Goal: Transaction & Acquisition: Purchase product/service

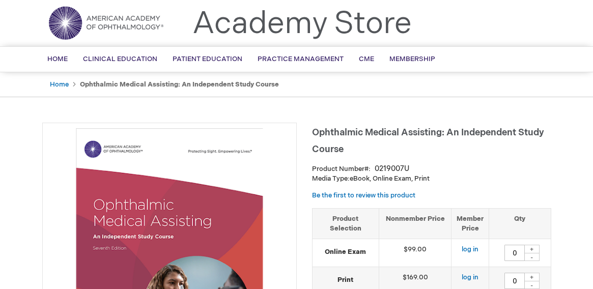
scroll to position [51, 0]
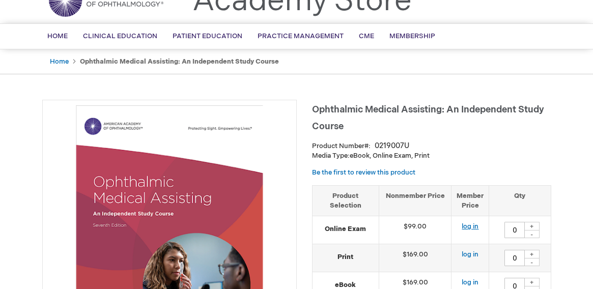
click at [473, 228] on link "log in" at bounding box center [470, 227] width 17 height 8
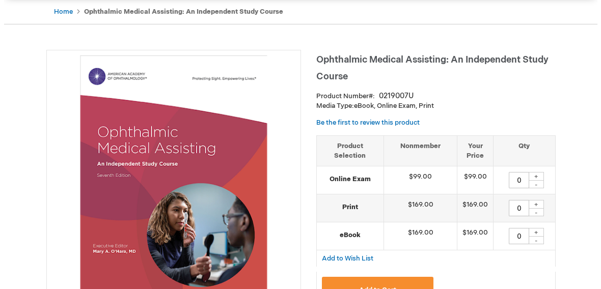
scroll to position [102, 0]
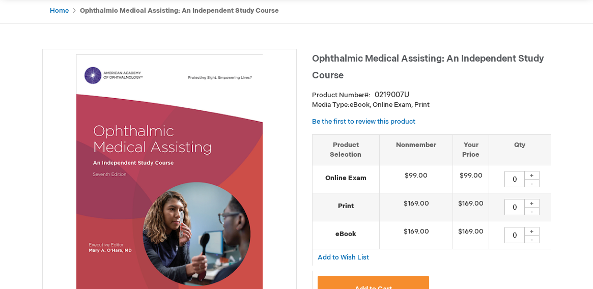
click at [530, 174] on div "+" at bounding box center [532, 175] width 15 height 9
type input "1"
click at [393, 282] on button "Add to Cart" at bounding box center [374, 289] width 112 height 26
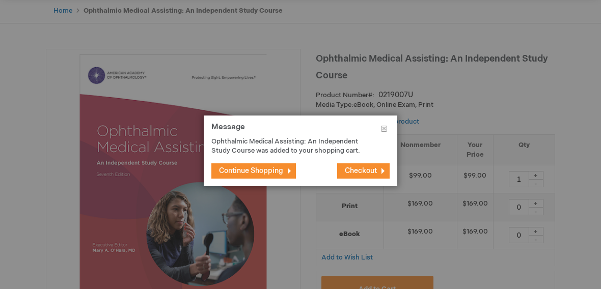
click at [375, 170] on span "Checkout" at bounding box center [361, 171] width 32 height 9
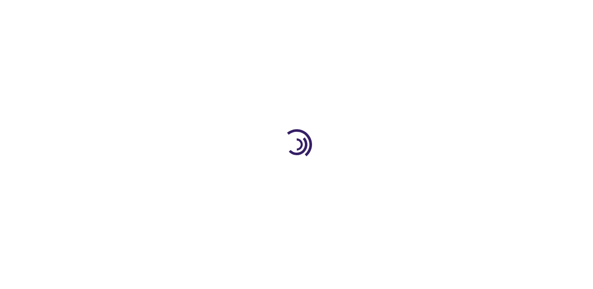
select select "US"
select select "32"
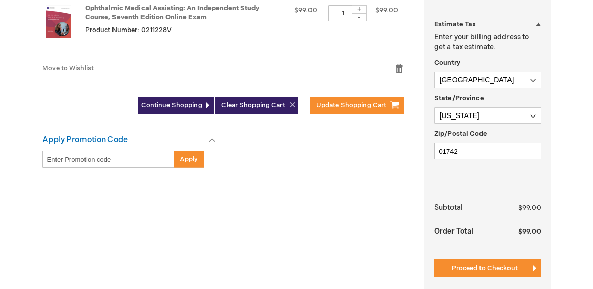
scroll to position [306, 0]
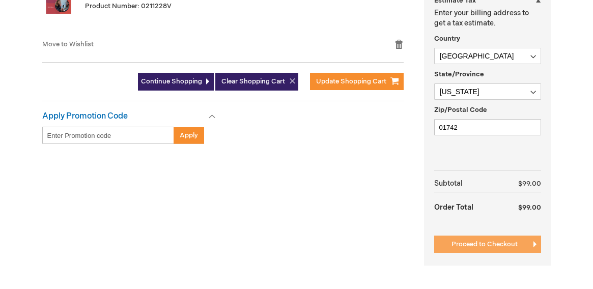
click at [475, 240] on button "Proceed to Checkout" at bounding box center [487, 244] width 107 height 17
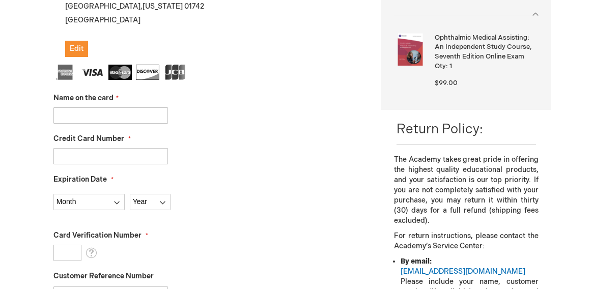
scroll to position [255, 0]
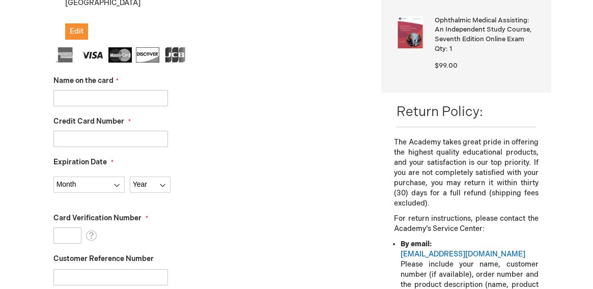
click at [77, 106] on input "Name on the card" at bounding box center [110, 98] width 115 height 16
type input "Mandy Peterson"
drag, startPoint x: 97, startPoint y: 149, endPoint x: 97, endPoint y: 139, distance: 9.7
click at [97, 145] on fieldset "Name on the card Mandy Peterson Credit Card Number Expiration Date Month 01 - J…" at bounding box center [209, 227] width 313 height 361
click at [97, 140] on input "Credit Card Number" at bounding box center [110, 139] width 115 height 16
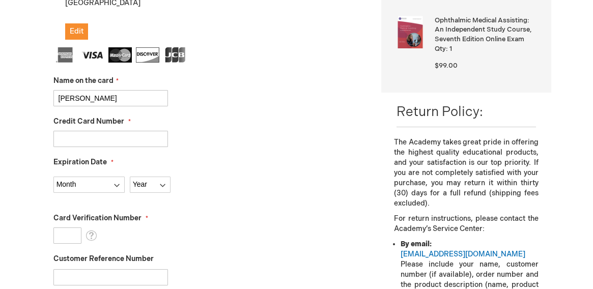
drag, startPoint x: 97, startPoint y: 140, endPoint x: 83, endPoint y: 137, distance: 13.9
click at [86, 137] on input "Credit Card Number" at bounding box center [110, 139] width 115 height 16
click at [77, 136] on input "Credit Card Number" at bounding box center [110, 139] width 115 height 16
paste input "4798510735161545"
type input "4798510735161545"
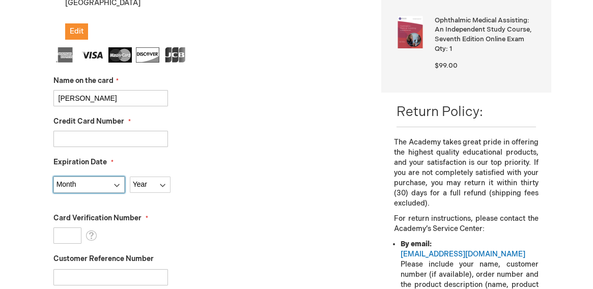
click at [85, 182] on select "Month 01 - January 02 - February 03 - March 04 - April 05 - May 06 - June 07 - …" at bounding box center [88, 185] width 71 height 16
select select "6"
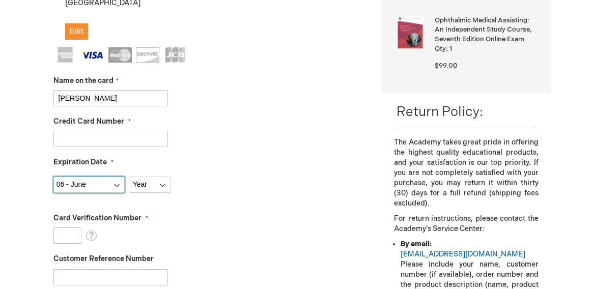
click at [53, 177] on select "Month 01 - January 02 - February 03 - March 04 - April 05 - May 06 - June 07 - …" at bounding box center [88, 185] width 71 height 16
click at [156, 183] on select "Year 2025 2026 2027 2028 2029 2030 2031 2032 2033 2034 2035" at bounding box center [150, 185] width 41 height 16
select select "2026"
click at [130, 177] on select "Year 2025 2026 2027 2028 2029 2030 2031 2032 2033 2034 2035" at bounding box center [150, 185] width 41 height 16
drag, startPoint x: 288, startPoint y: 203, endPoint x: 280, endPoint y: 203, distance: 8.2
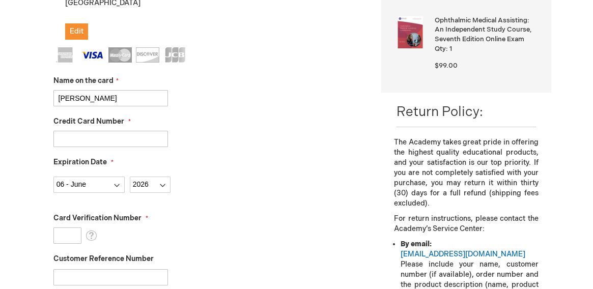
click at [286, 203] on fieldset "Name on the card Mandy Peterson Credit Card Number 4798510735161545 Expiration …" at bounding box center [209, 227] width 313 height 361
click at [69, 241] on input "Card Verification Number" at bounding box center [67, 236] width 28 height 16
type input "509"
click at [367, 165] on div "Returning User? Log In to Proceed New to aao.org? Check out as Guest OR Create …" at bounding box center [212, 215] width 340 height 661
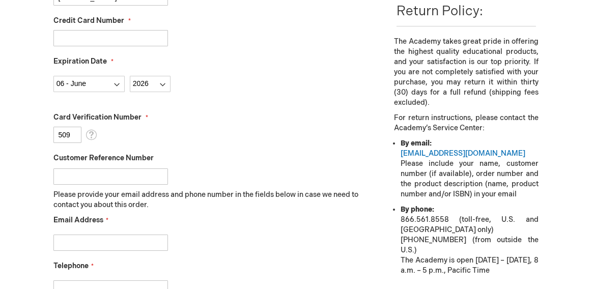
scroll to position [356, 0]
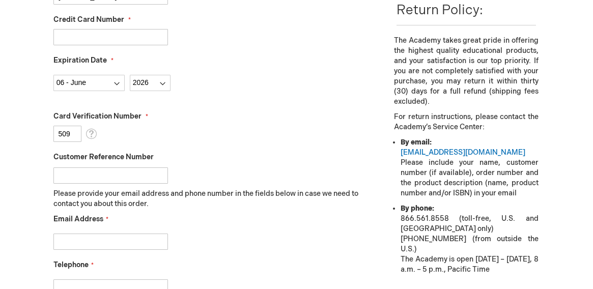
click at [134, 173] on input "Customer Reference Number" at bounding box center [110, 176] width 115 height 16
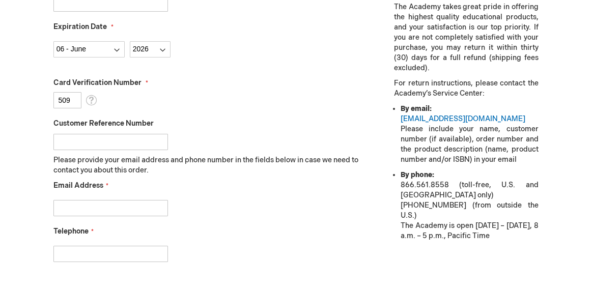
scroll to position [407, 0]
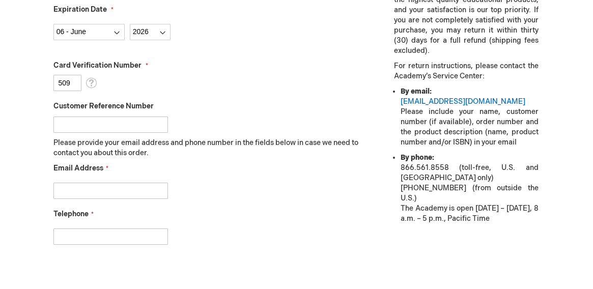
click at [118, 184] on input "Email Address" at bounding box center [110, 191] width 115 height 16
type input "Amartinez@lexeye.com"
click at [125, 235] on input "Telephone" at bounding box center [110, 237] width 115 height 16
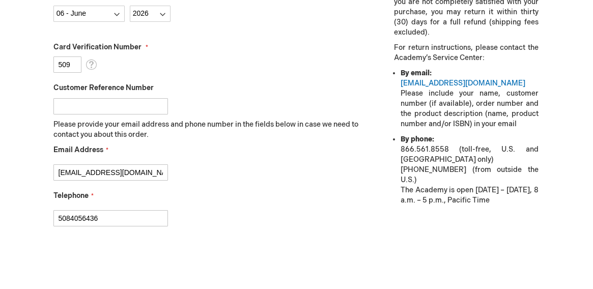
scroll to position [458, 0]
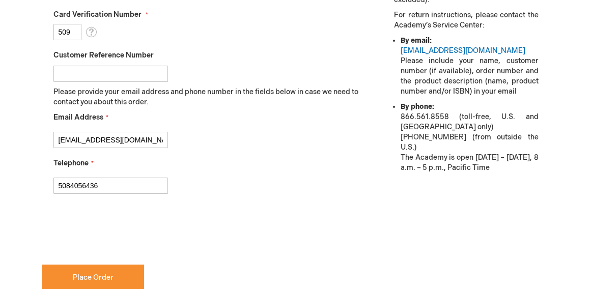
type input "5084056436"
checkbox input "true"
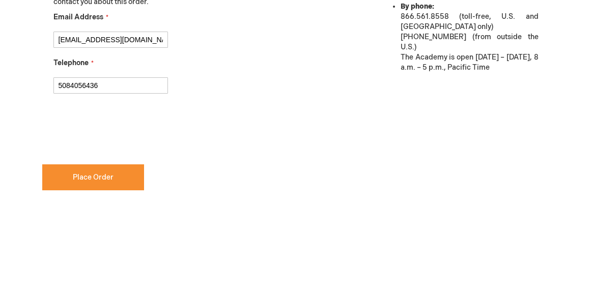
scroll to position [560, 0]
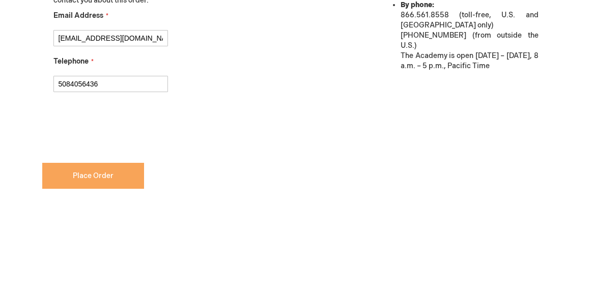
click at [85, 175] on span "Place Order" at bounding box center [93, 176] width 41 height 9
